Goal: Find specific page/section: Find specific page/section

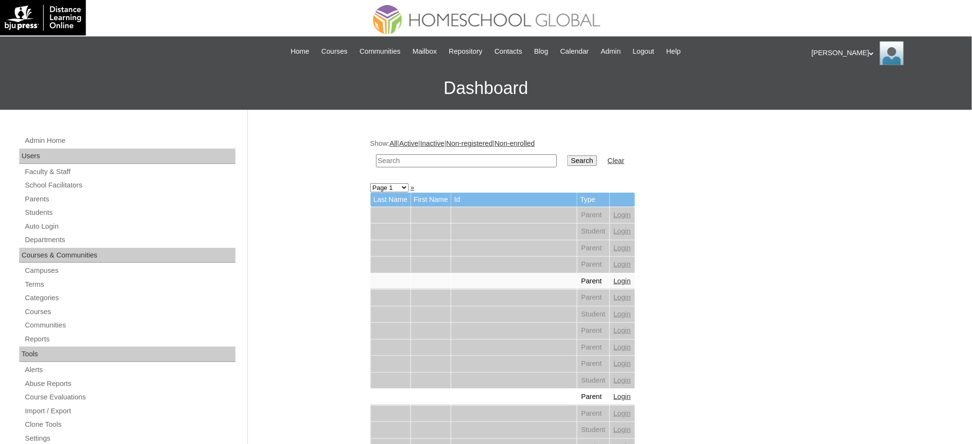
click at [507, 158] on input "text" at bounding box center [466, 160] width 181 height 13
paste input "Joseph Marcus"
type input "Joseph Marcus"
click at [567, 161] on input "Search" at bounding box center [582, 160] width 30 height 11
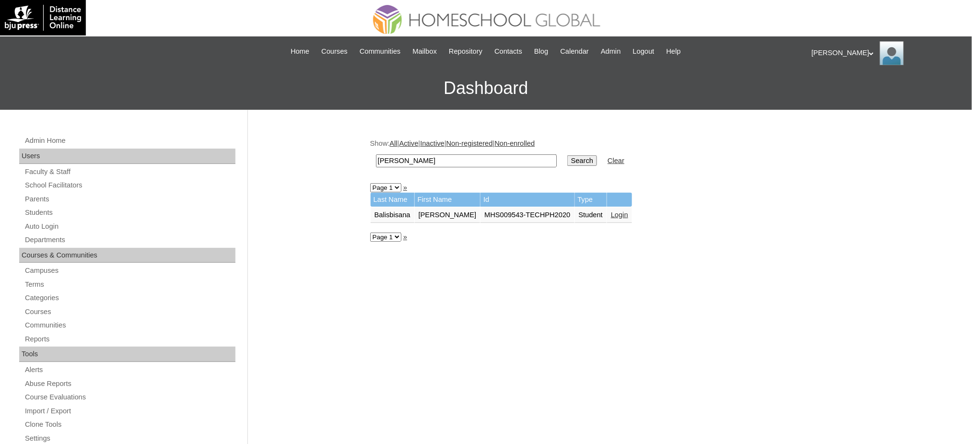
drag, startPoint x: 607, startPoint y: 212, endPoint x: 545, endPoint y: 151, distance: 87.2
click at [611, 212] on link "Login" at bounding box center [619, 215] width 17 height 8
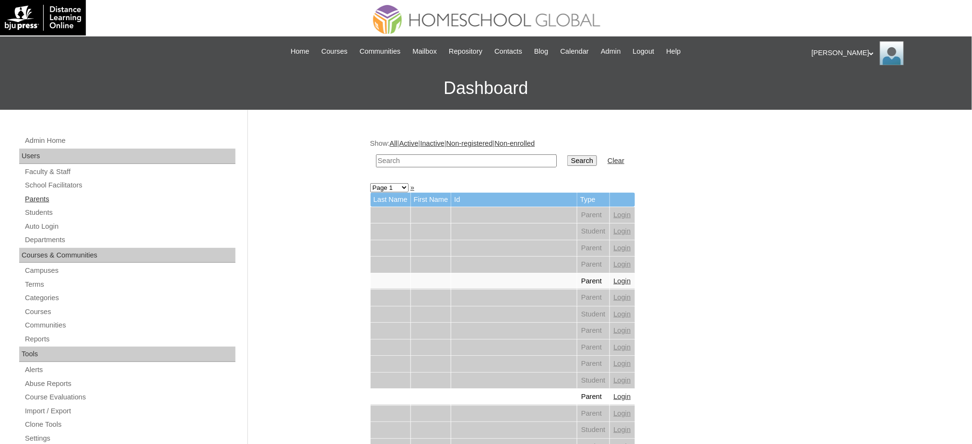
click at [41, 199] on link "Parents" at bounding box center [130, 199] width 212 height 12
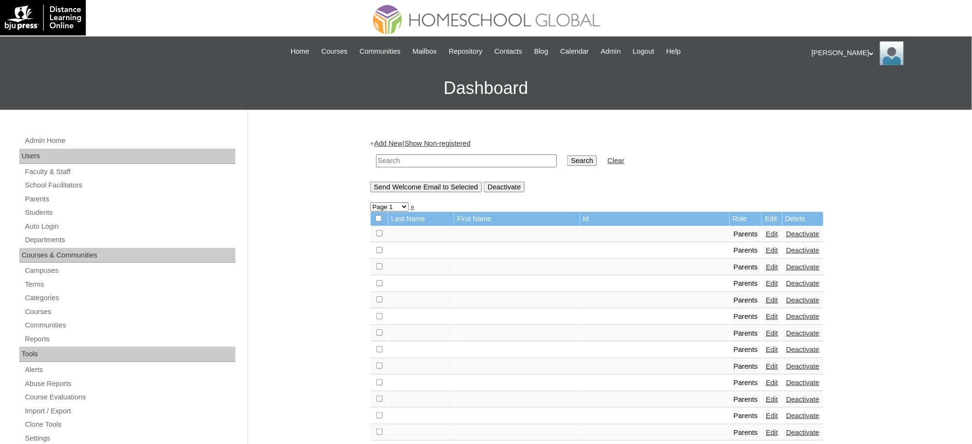
click at [454, 156] on input "text" at bounding box center [466, 160] width 181 height 13
paste input "genebibng@gmail.com"
type input "[EMAIL_ADDRESS][DOMAIN_NAME]"
click at [567, 159] on input "Search" at bounding box center [582, 160] width 30 height 11
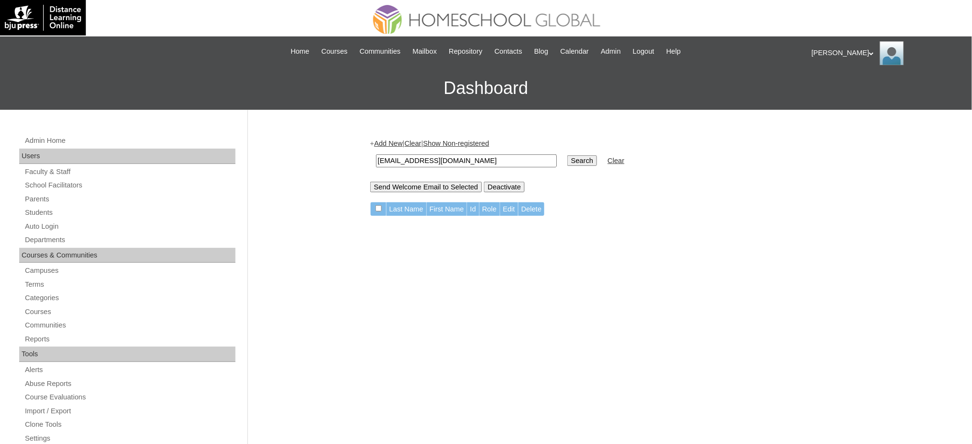
click at [432, 158] on input "genebibng@gmail.com" at bounding box center [466, 160] width 181 height 13
paste input "[PERSON_NAME]"
type input "[PERSON_NAME]"
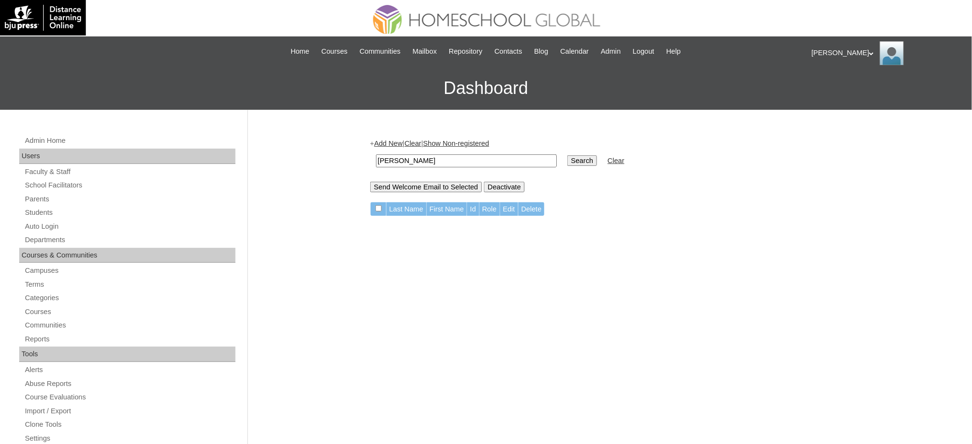
click at [567, 155] on input "Search" at bounding box center [582, 160] width 30 height 11
